Goal: Find specific page/section: Find specific page/section

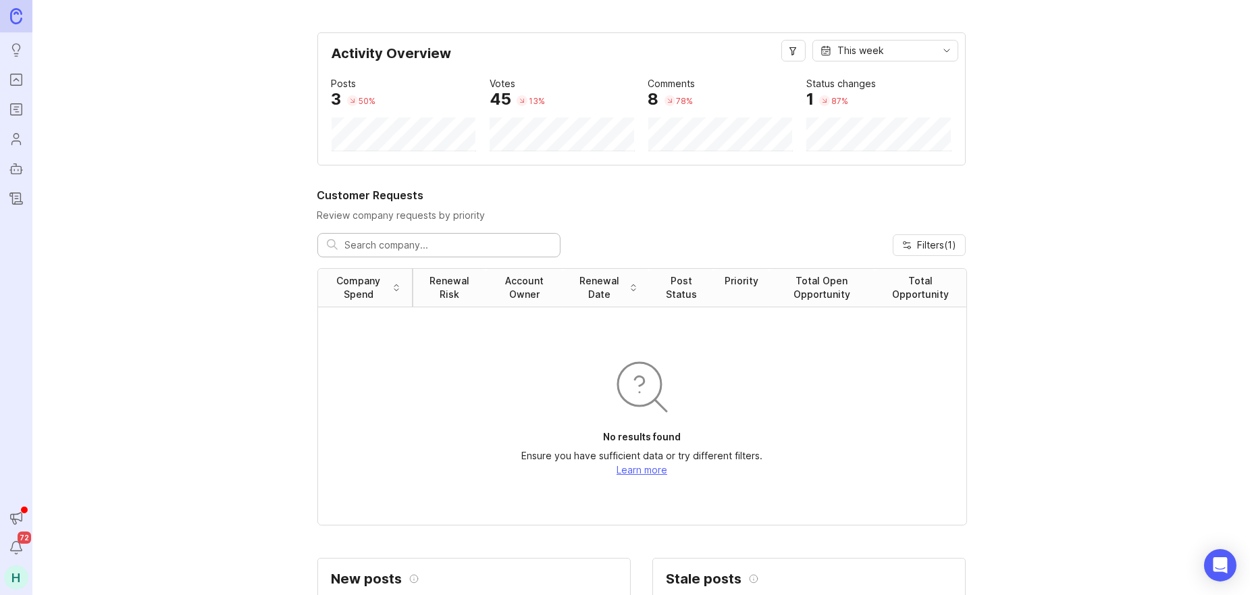
drag, startPoint x: 0, startPoint y: 0, endPoint x: 18, endPoint y: 77, distance: 79.1
click at [18, 77] on icon "Portal" at bounding box center [16, 80] width 15 height 16
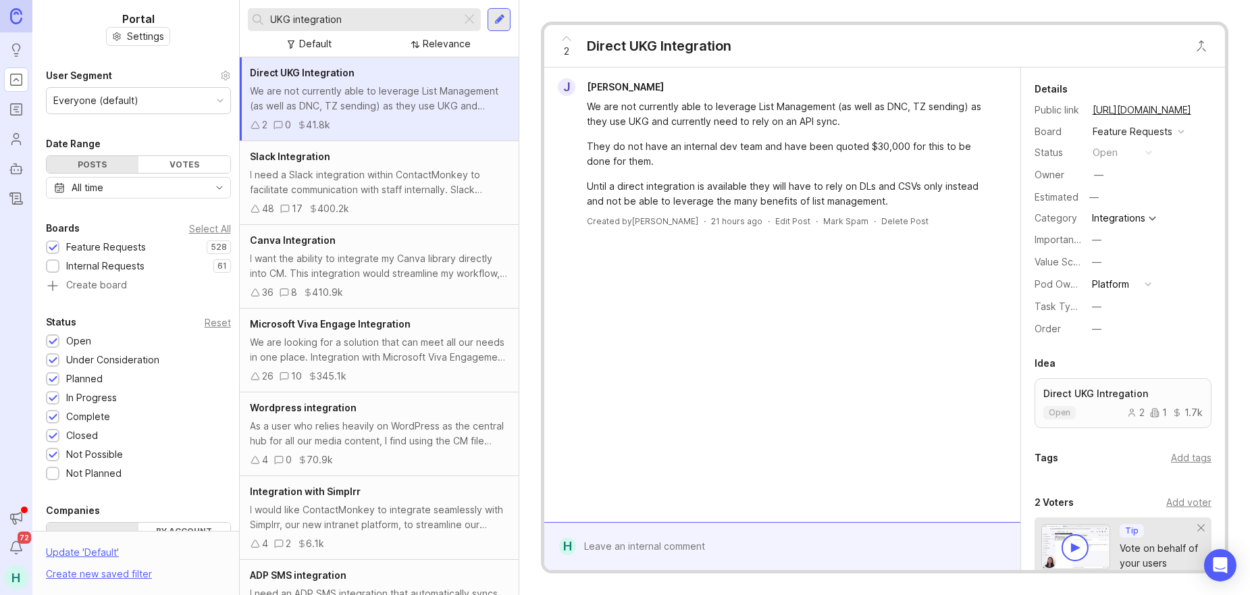
click at [3, 7] on link at bounding box center [16, 16] width 32 height 32
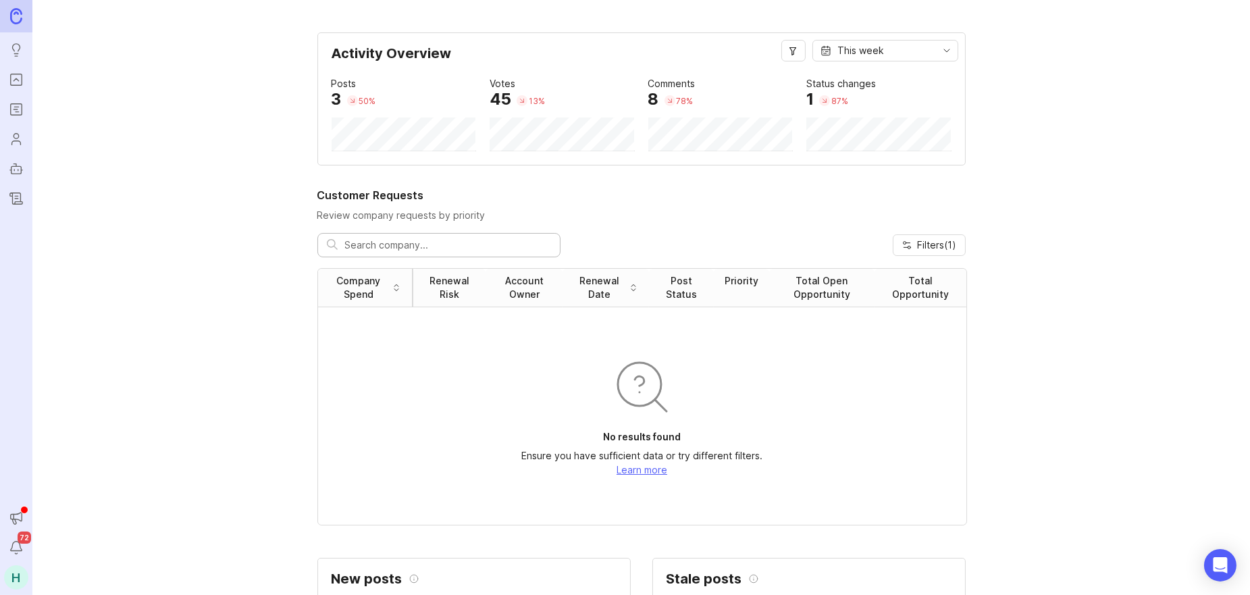
click at [22, 106] on rect "Roadmaps" at bounding box center [16, 109] width 11 height 11
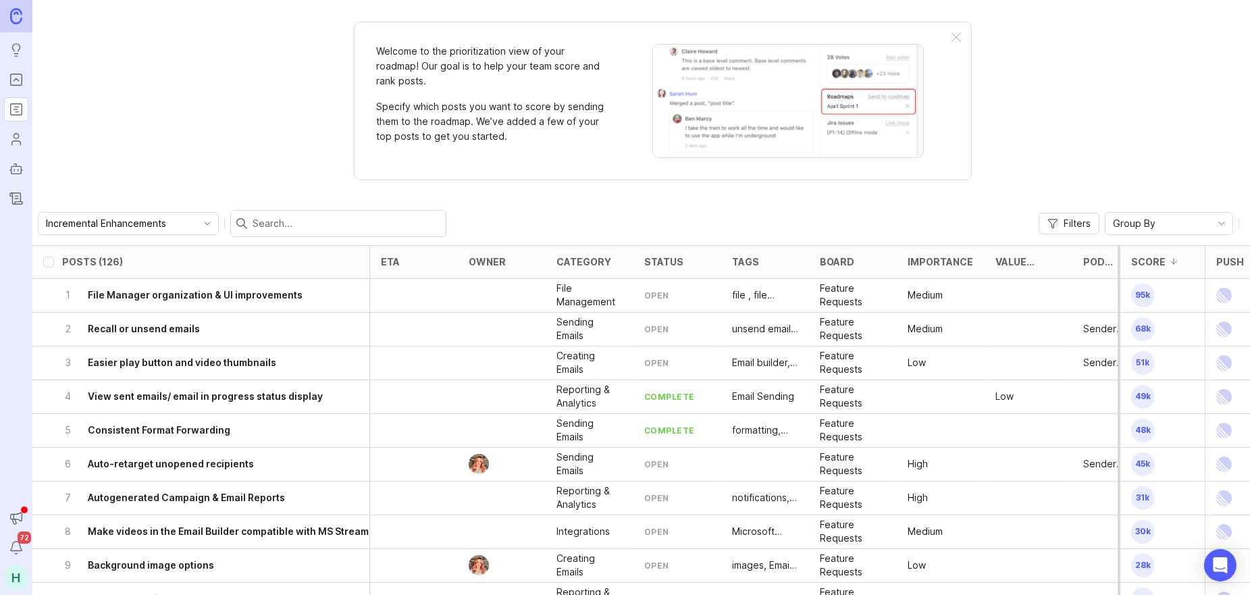
click at [24, 14] on link at bounding box center [16, 16] width 32 height 32
